Goal: Task Accomplishment & Management: Manage account settings

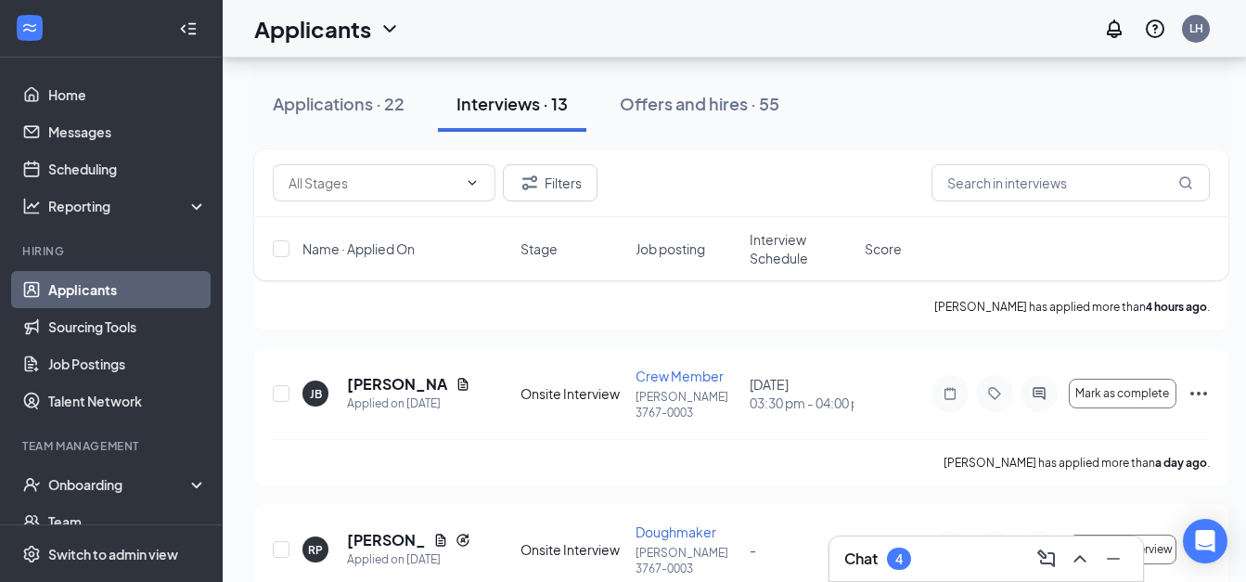
scroll to position [278, 0]
click at [1106, 400] on span "Mark as complete" at bounding box center [1122, 393] width 94 height 13
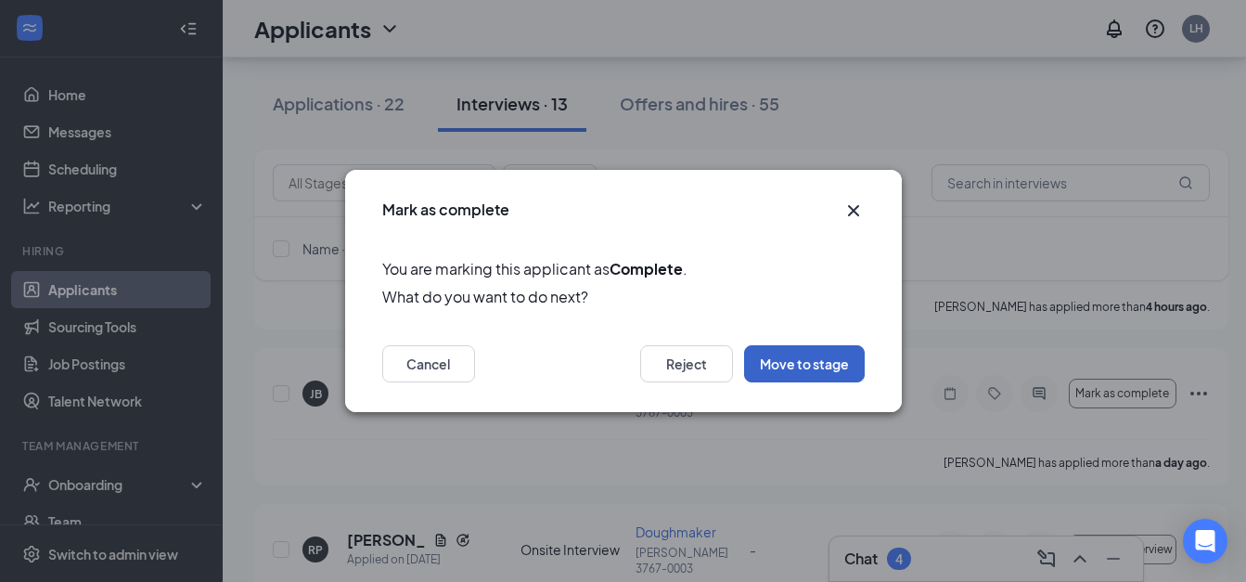
click at [779, 358] on button "Move to stage" at bounding box center [804, 363] width 121 height 37
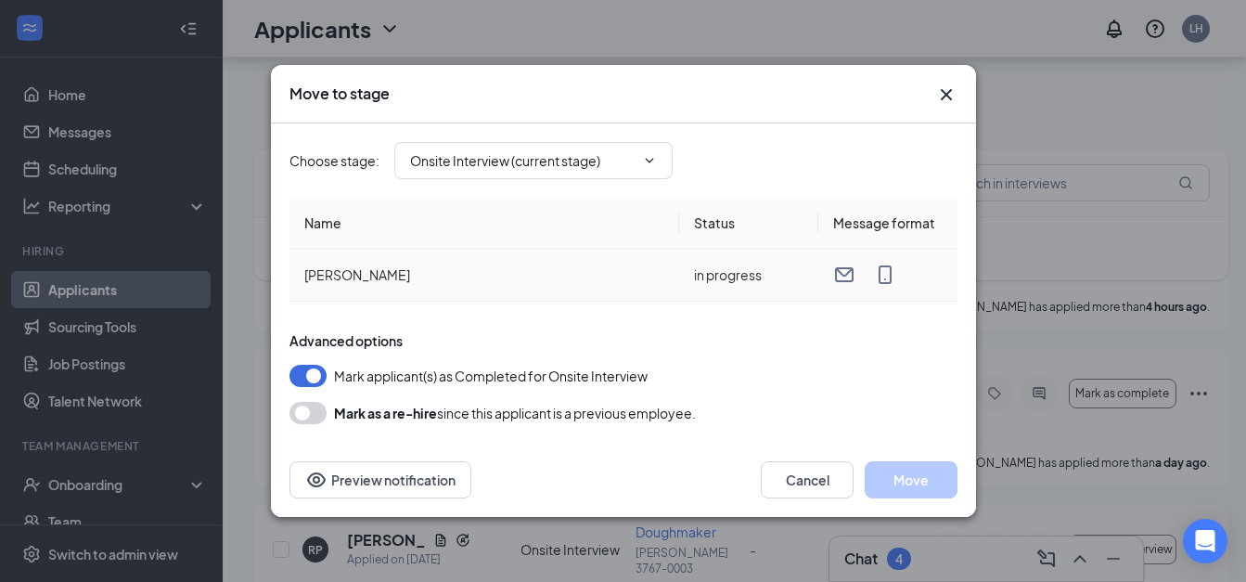
type input "Hiring Complete (final stage)"
click at [533, 162] on input "Hiring Complete (final stage)" at bounding box center [522, 160] width 225 height 20
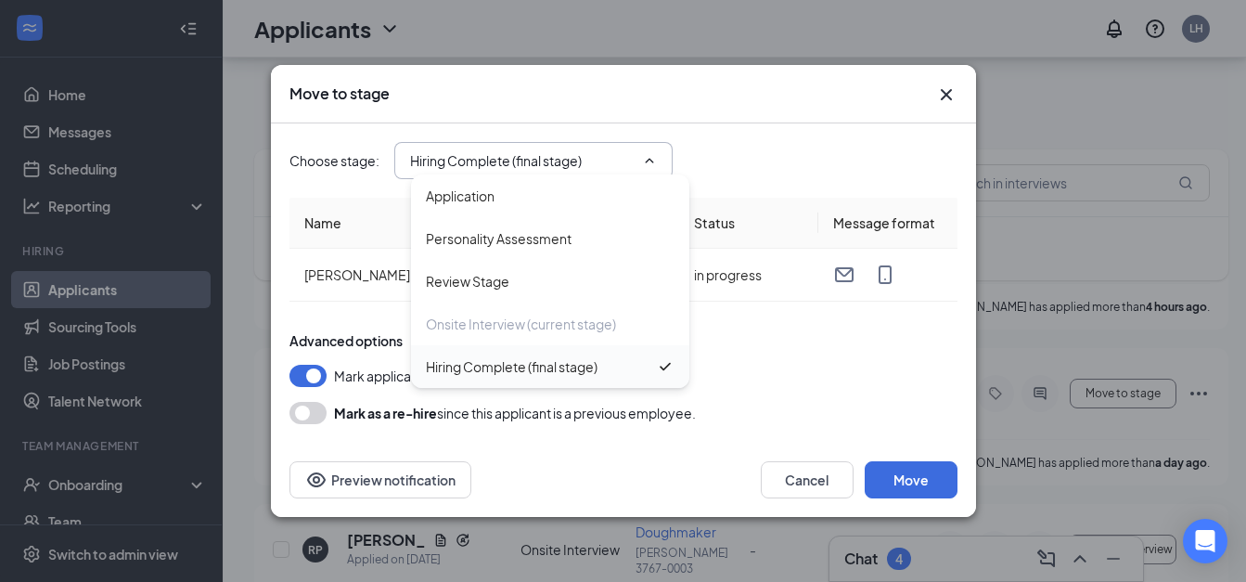
click at [578, 373] on div "Hiring Complete (final stage)" at bounding box center [512, 366] width 172 height 20
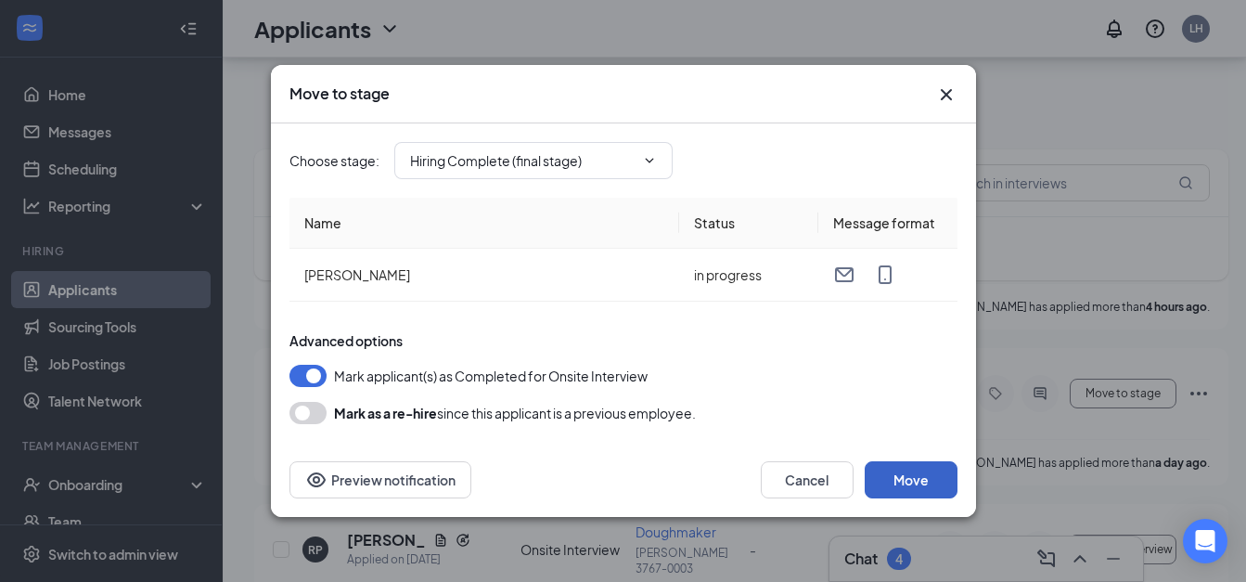
click at [906, 478] on button "Move" at bounding box center [911, 479] width 93 height 37
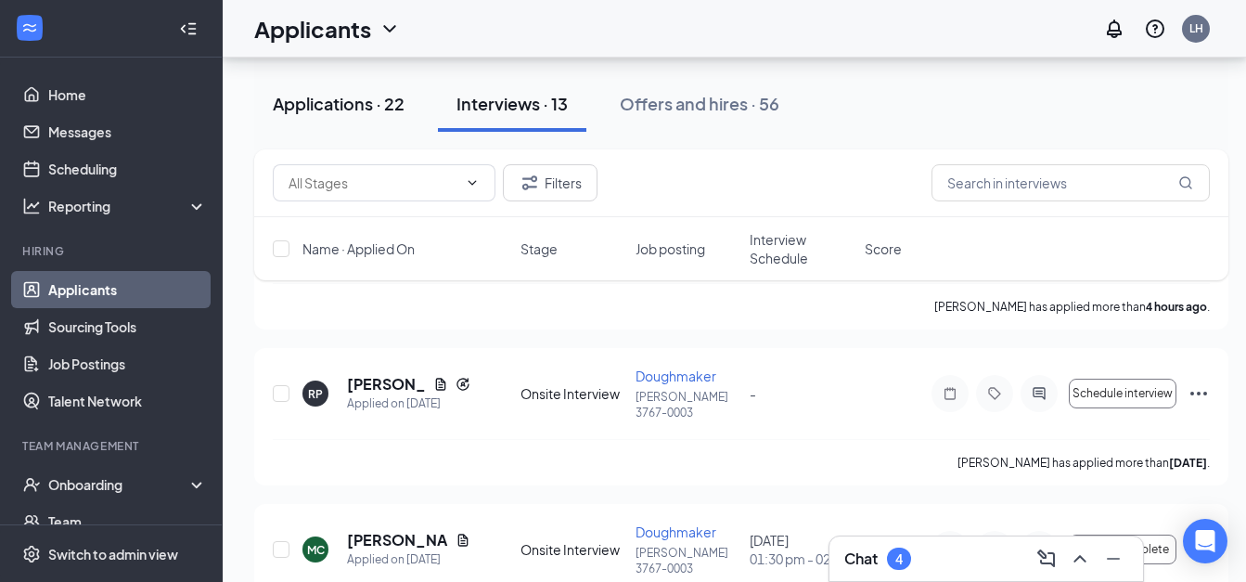
click at [387, 108] on div "Applications · 22" at bounding box center [339, 103] width 132 height 23
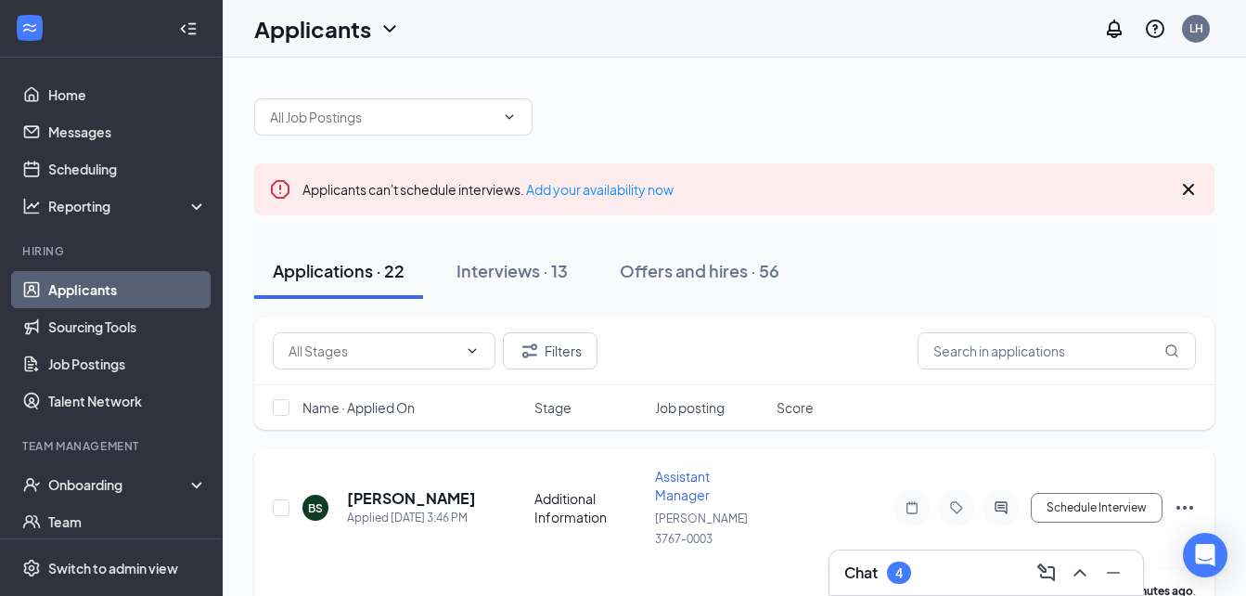
click at [1183, 496] on icon "Ellipses" at bounding box center [1185, 507] width 22 height 22
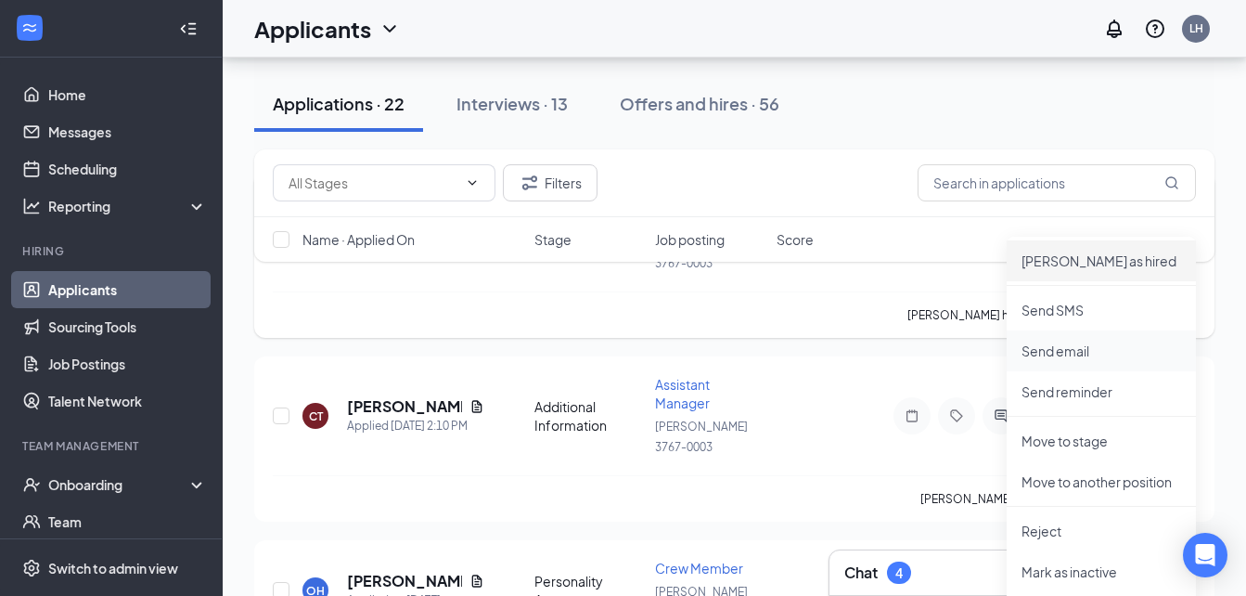
scroll to position [278, 0]
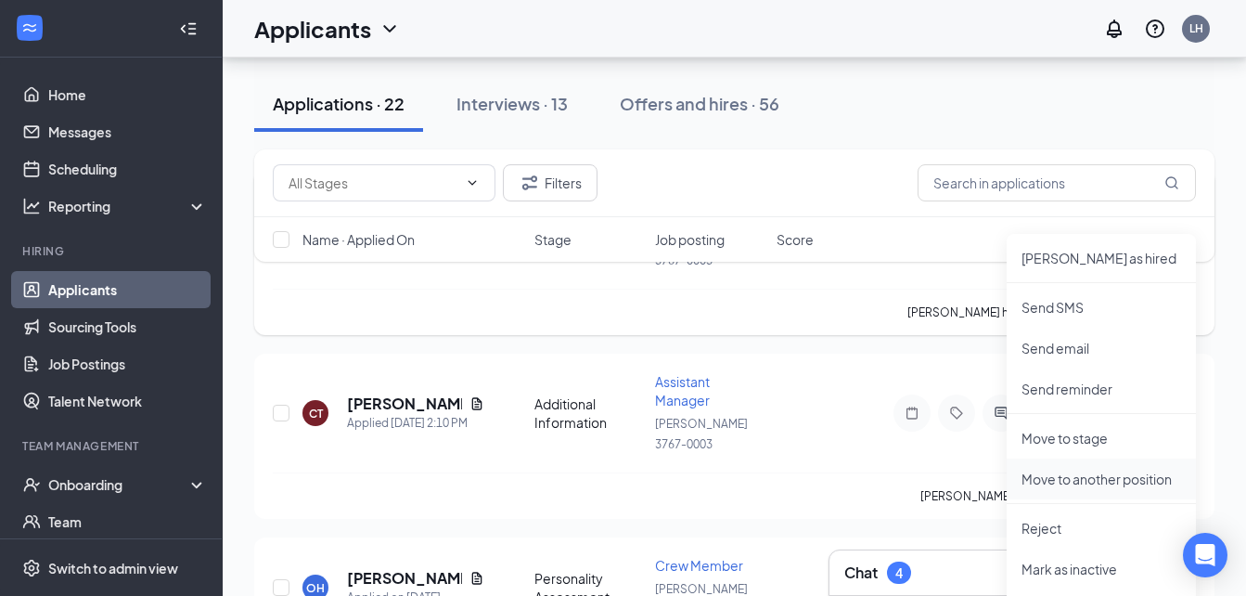
click at [1093, 482] on p "Move to another position" at bounding box center [1102, 478] width 160 height 19
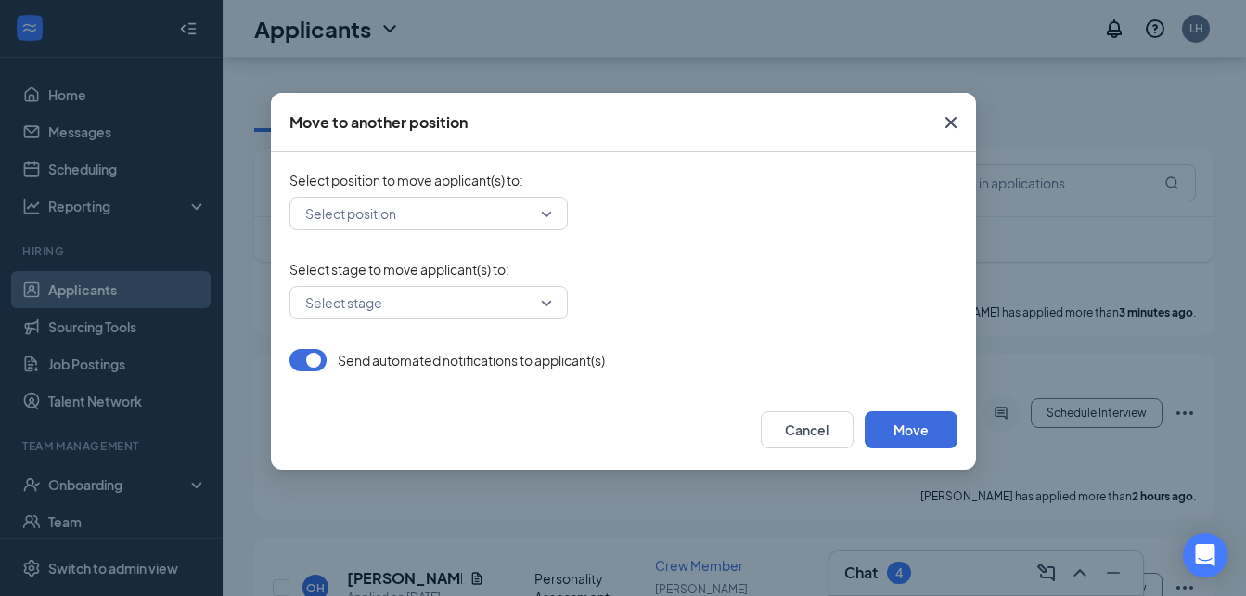
click at [397, 212] on input "search" at bounding box center [422, 214] width 243 height 32
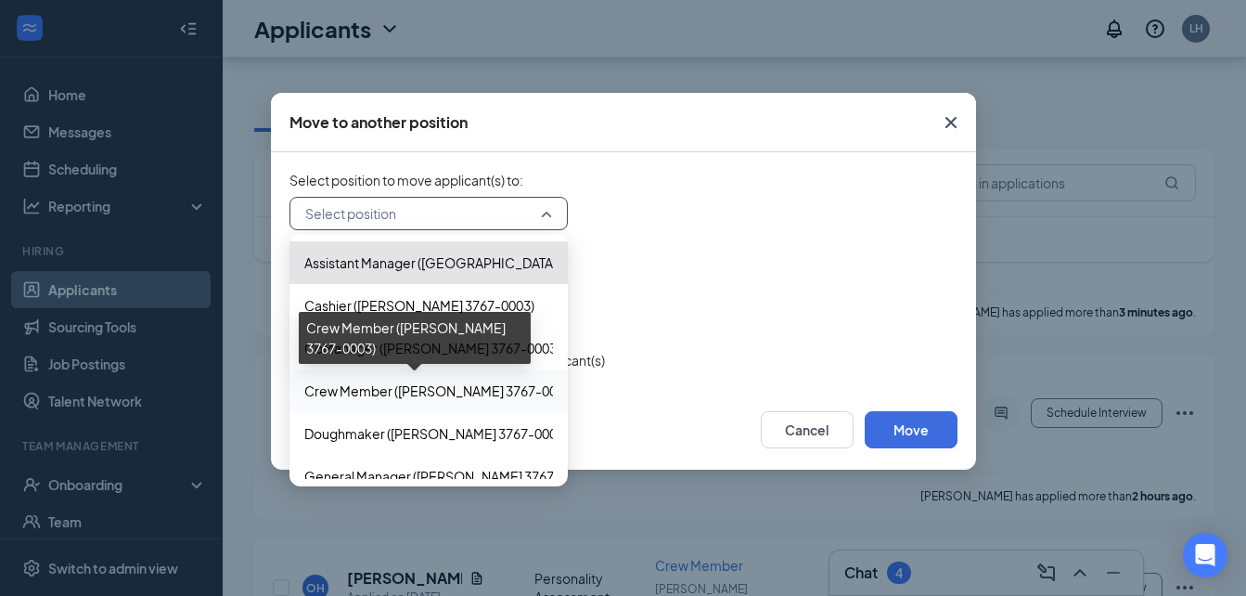
click at [416, 400] on span "Crew Member ([PERSON_NAME] 3767-0003)" at bounding box center [439, 390] width 271 height 20
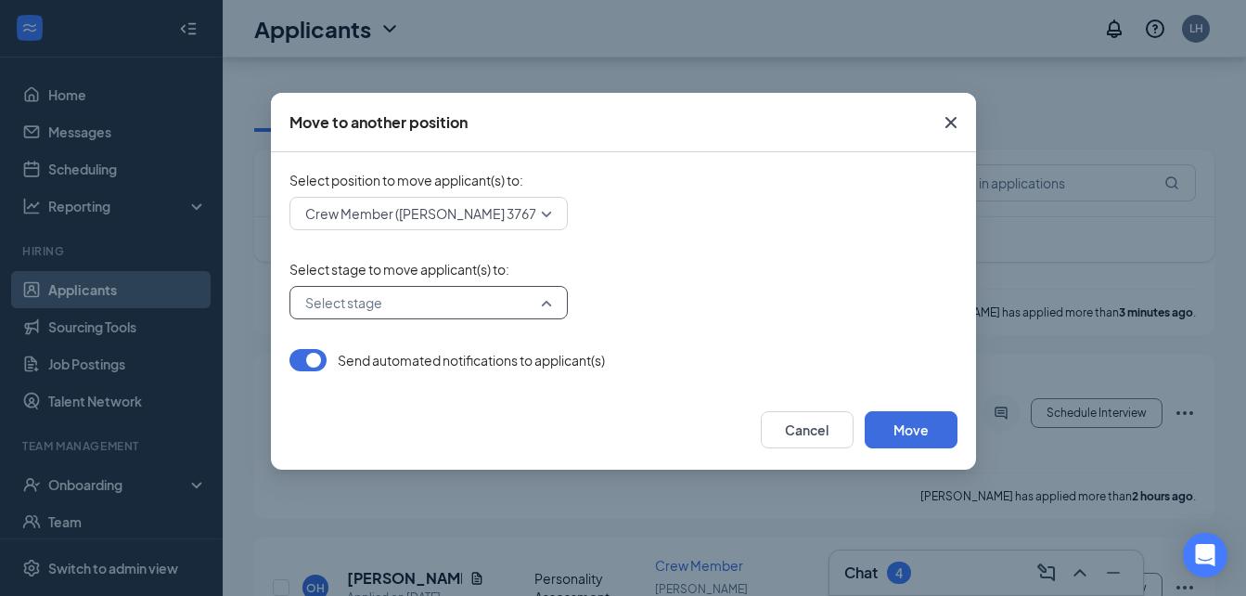
click at [429, 306] on input "search" at bounding box center [422, 303] width 243 height 32
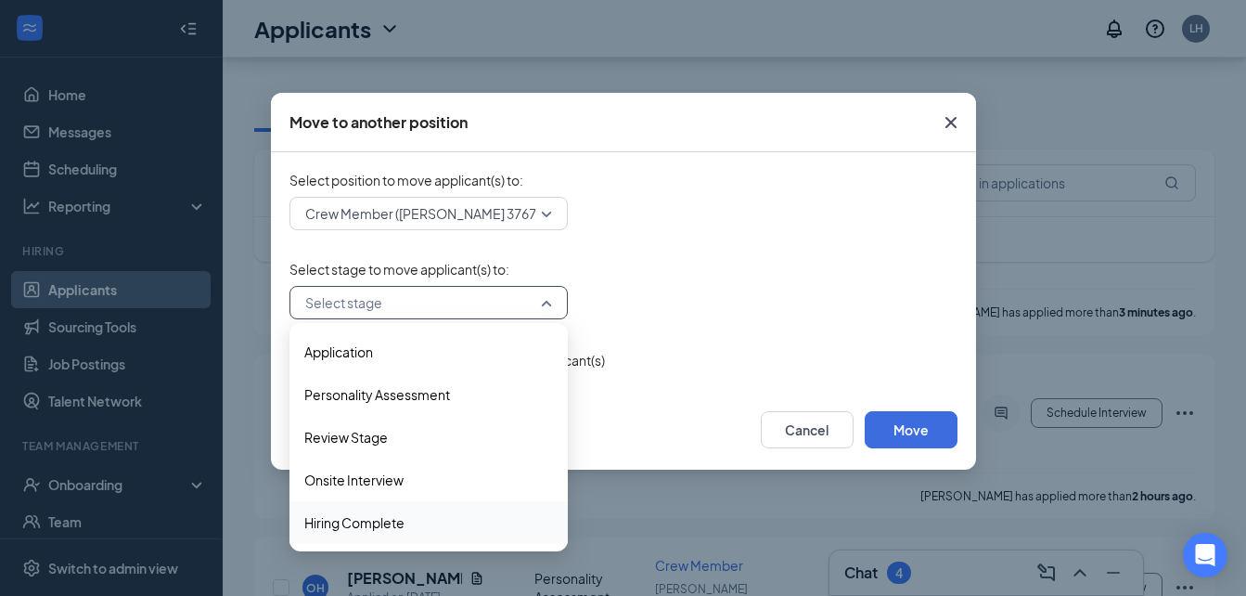
click at [404, 522] on span "Hiring Complete" at bounding box center [354, 522] width 100 height 20
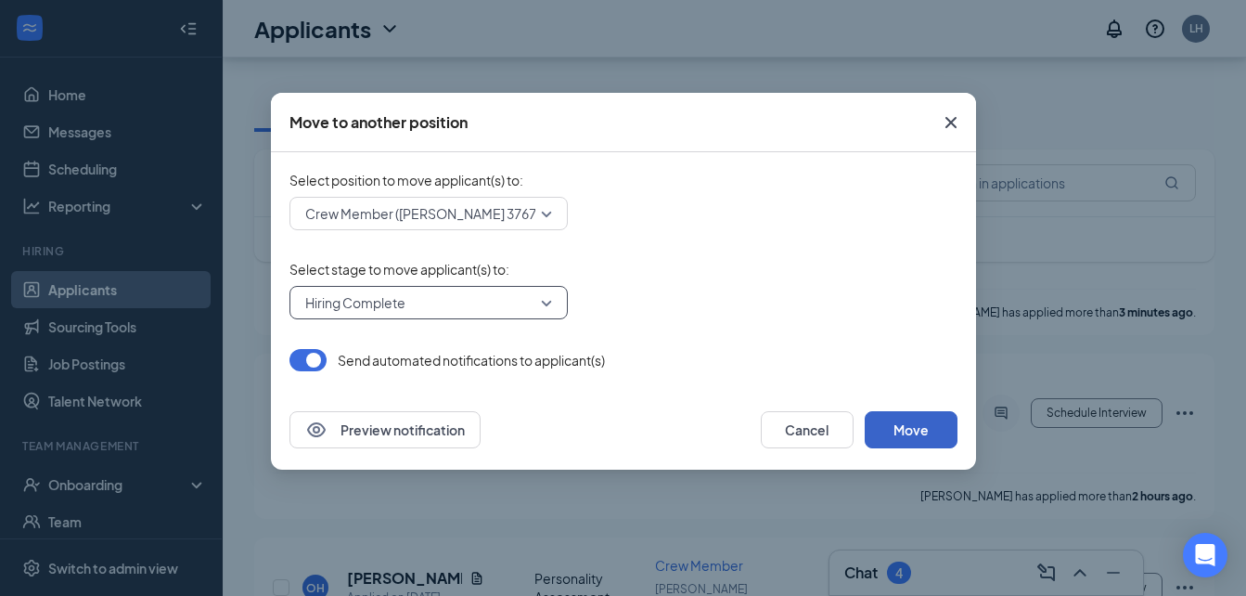
click at [903, 434] on button "Move" at bounding box center [911, 429] width 93 height 37
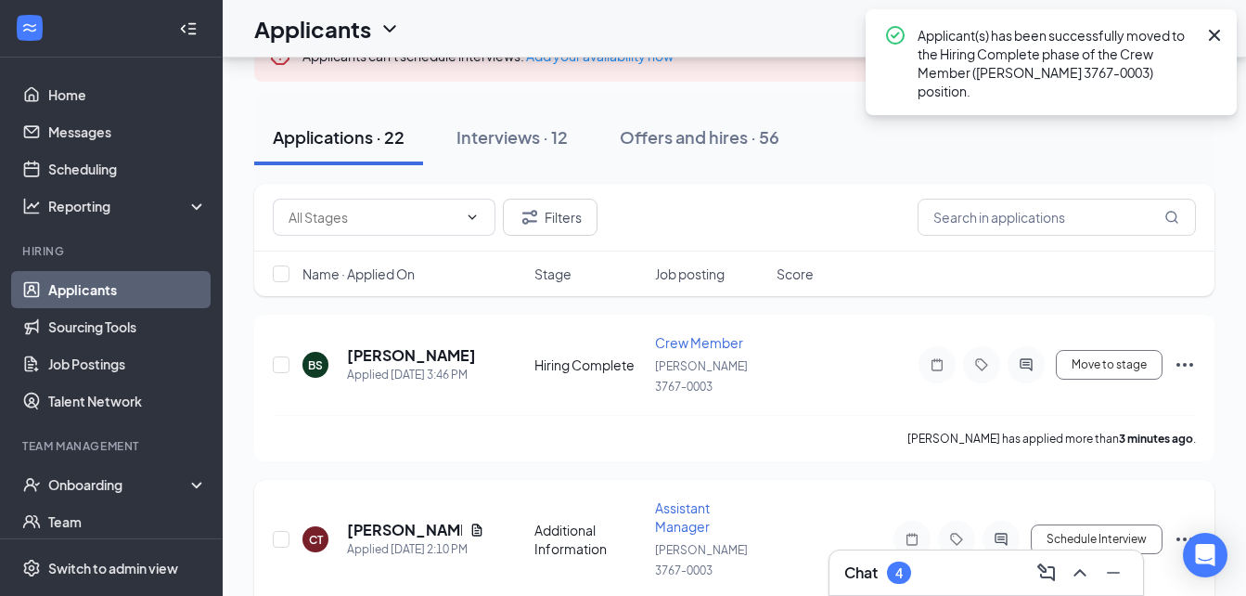
scroll to position [123, 0]
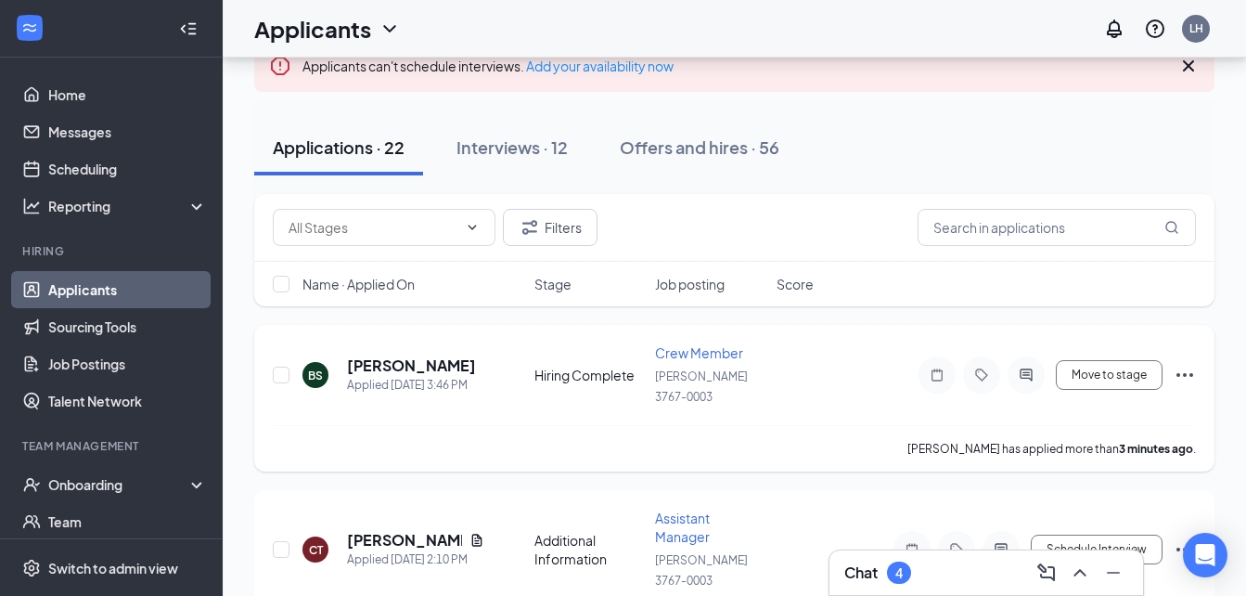
click at [1192, 364] on icon "Ellipses" at bounding box center [1185, 375] width 22 height 22
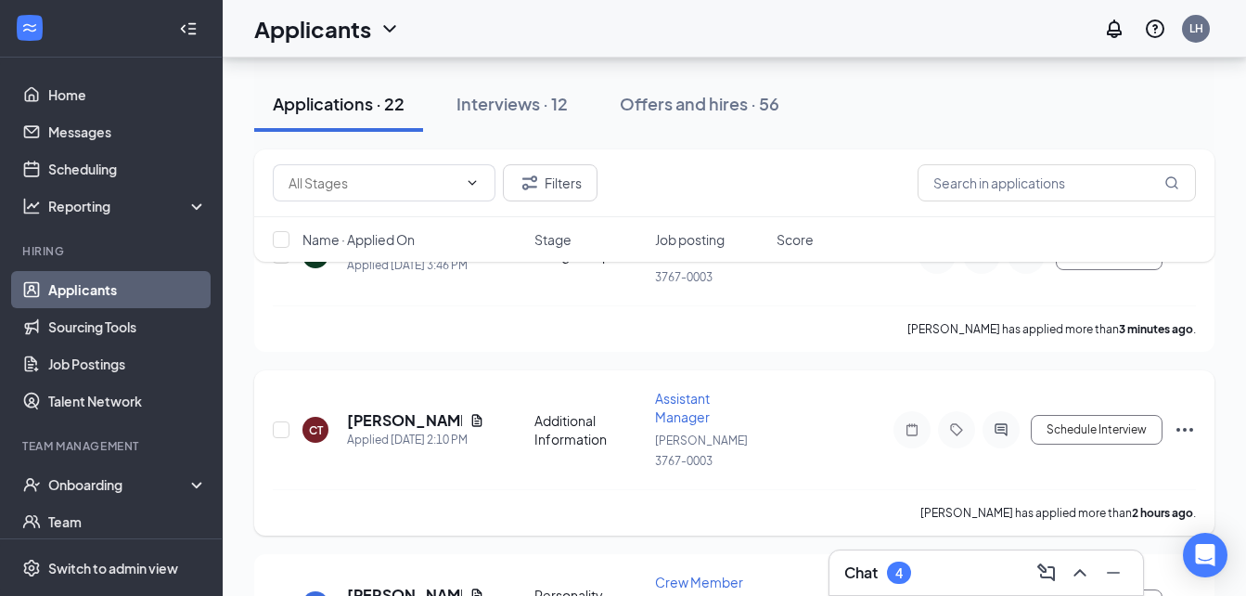
scroll to position [248, 0]
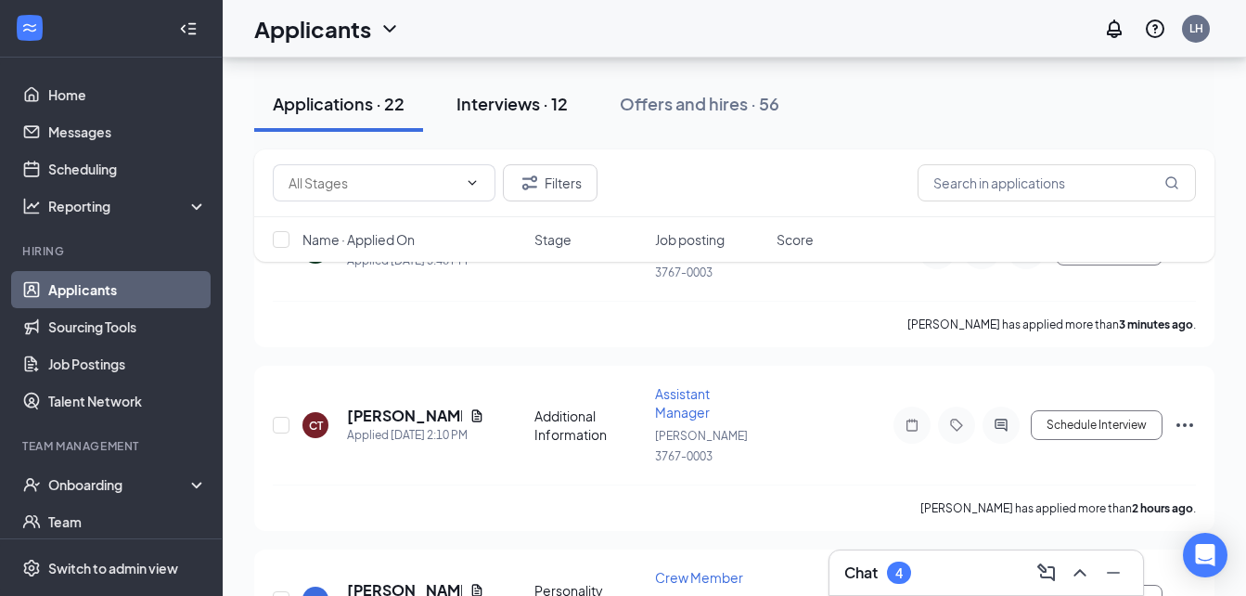
click at [553, 97] on div "Interviews · 12" at bounding box center [511, 103] width 111 height 23
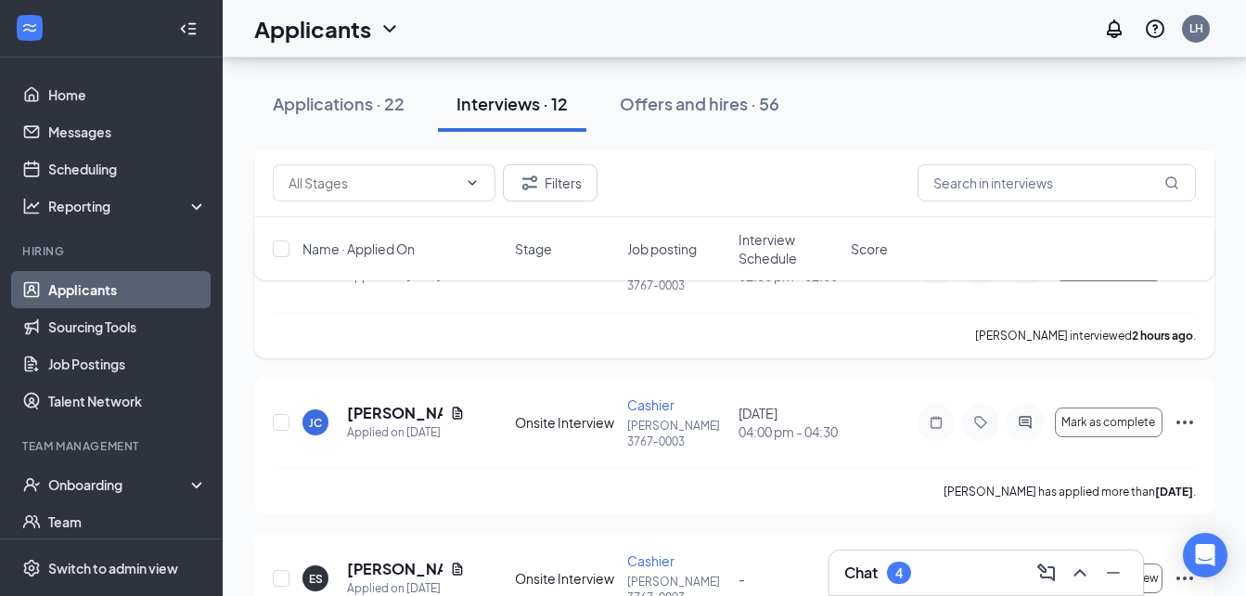
scroll to position [587, 0]
